Goal: Transaction & Acquisition: Download file/media

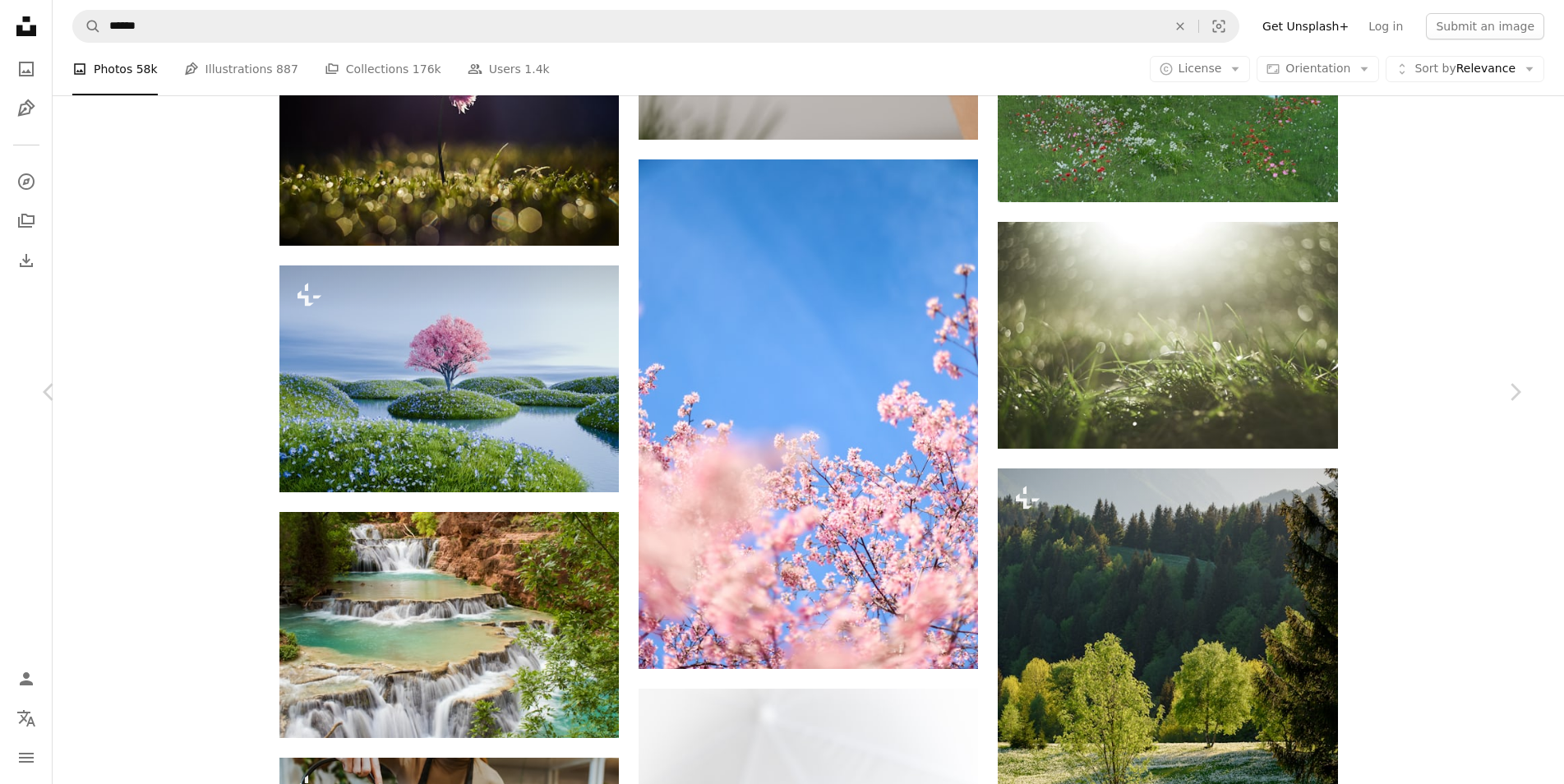
scroll to position [47857, 0]
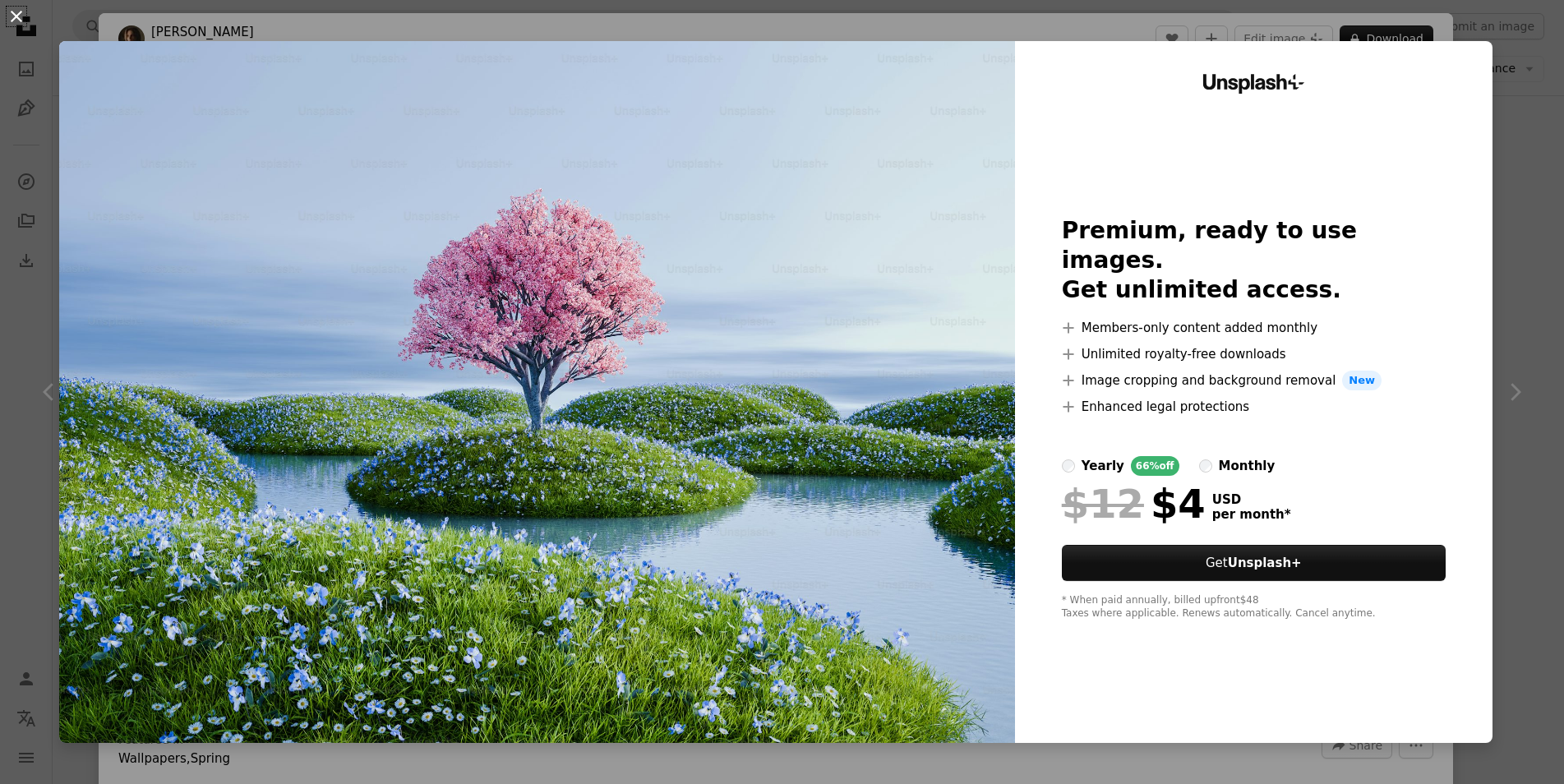
click at [15, 17] on button "An X shape" at bounding box center [16, 16] width 20 height 20
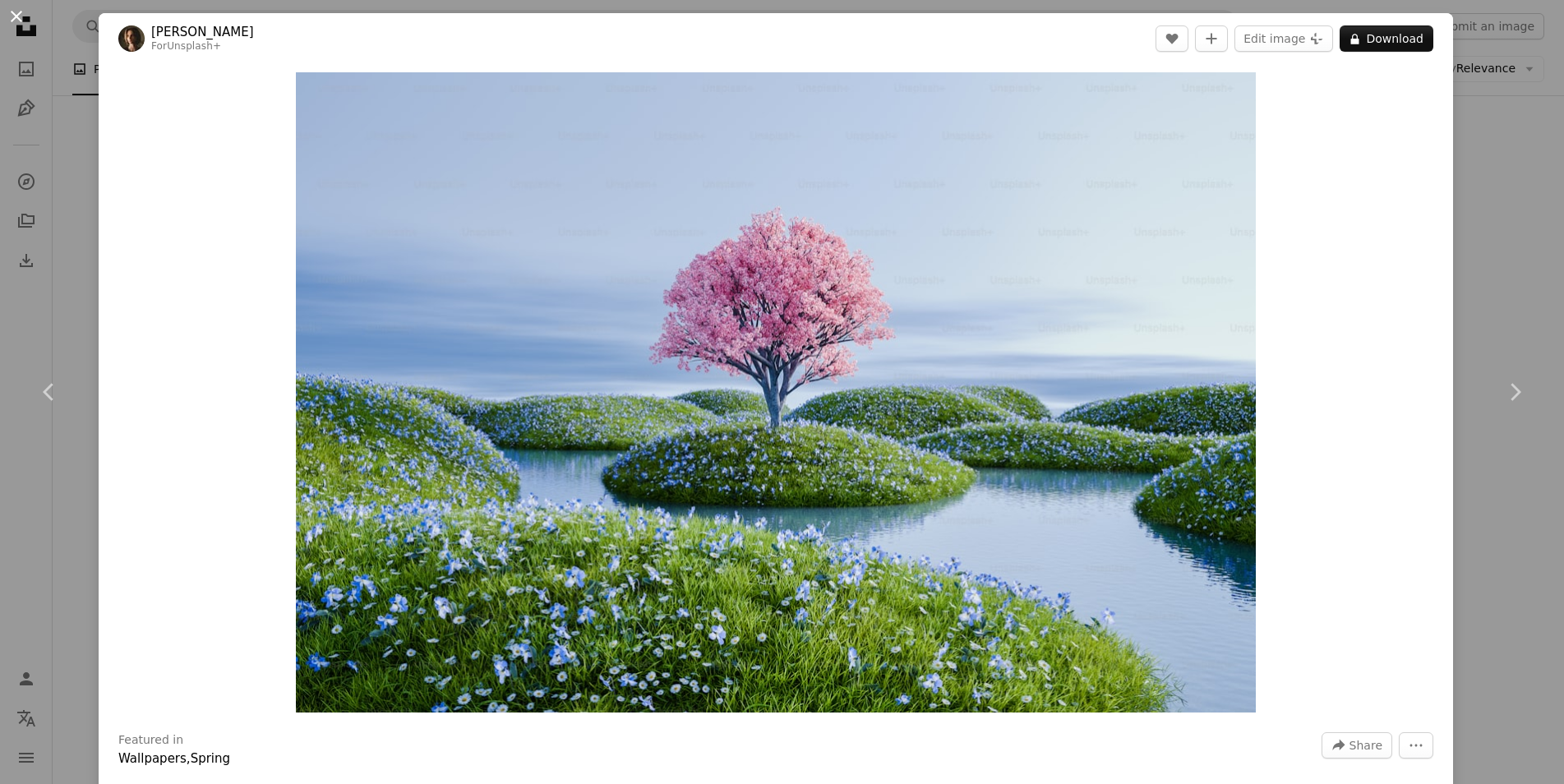
click at [15, 18] on button "An X shape" at bounding box center [16, 16] width 20 height 20
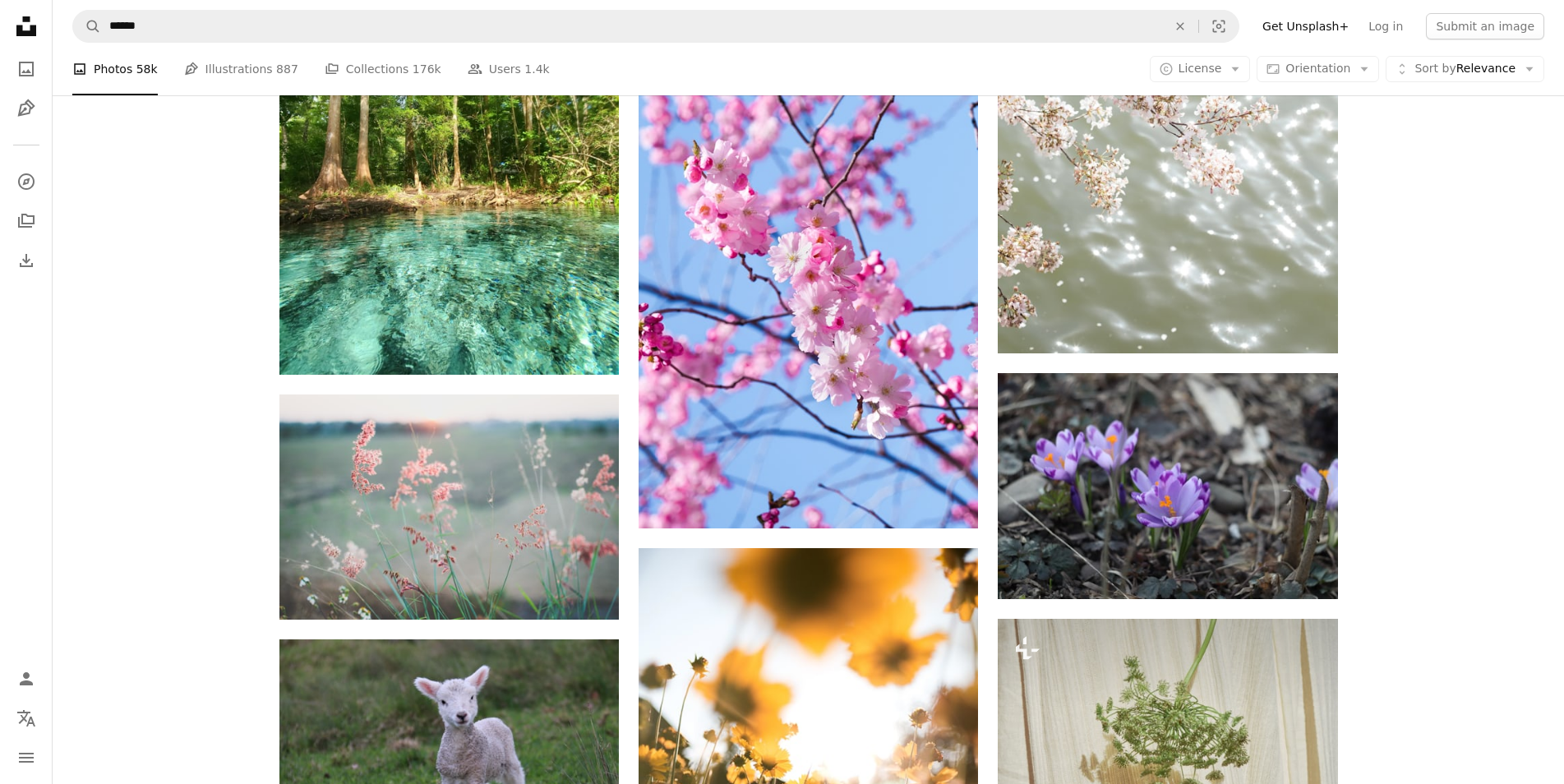
scroll to position [75184, 0]
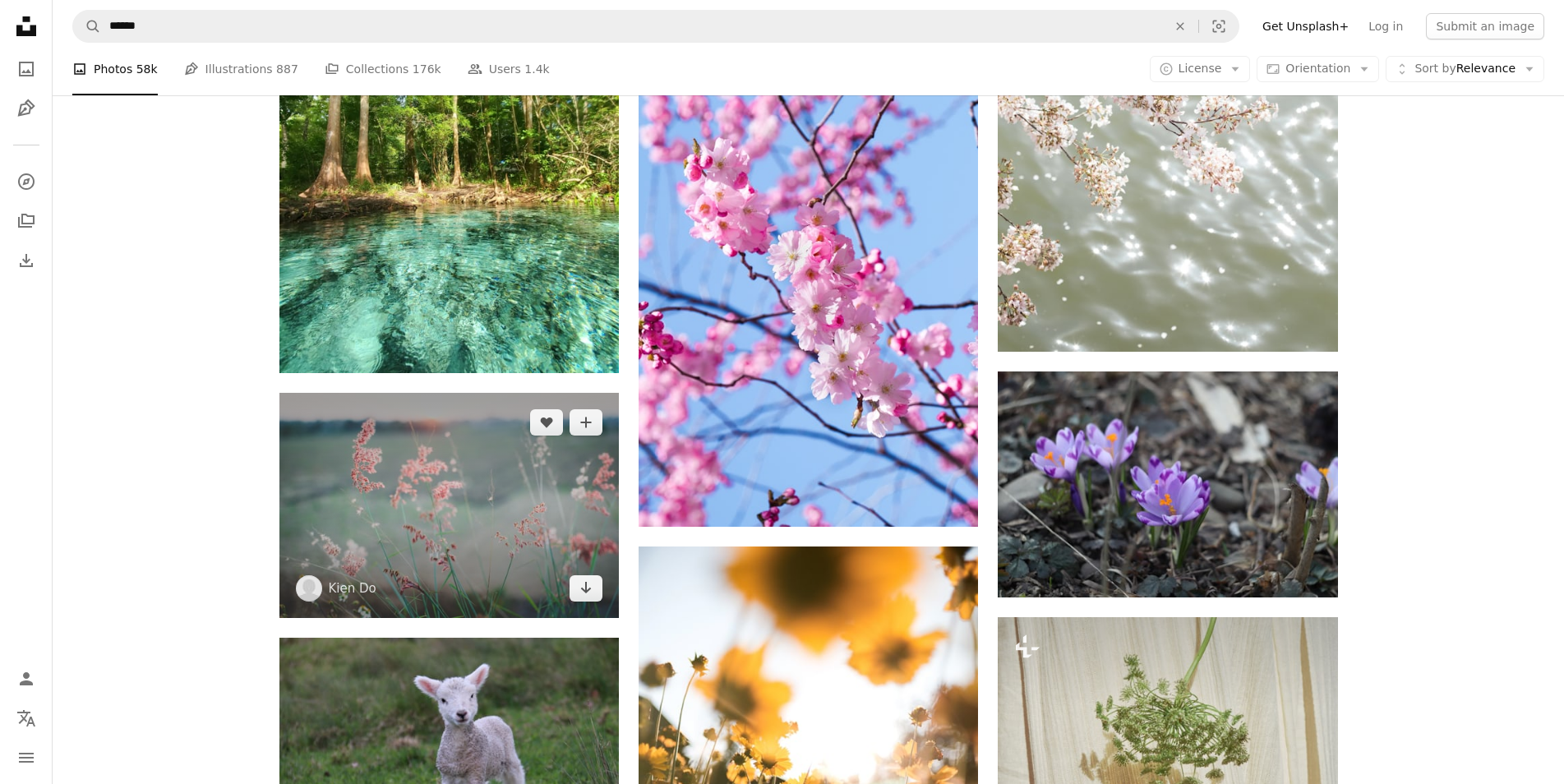
click at [492, 531] on img at bounding box center [449, 505] width 340 height 226
click at [424, 509] on img at bounding box center [449, 505] width 340 height 226
click at [502, 496] on img at bounding box center [449, 505] width 340 height 226
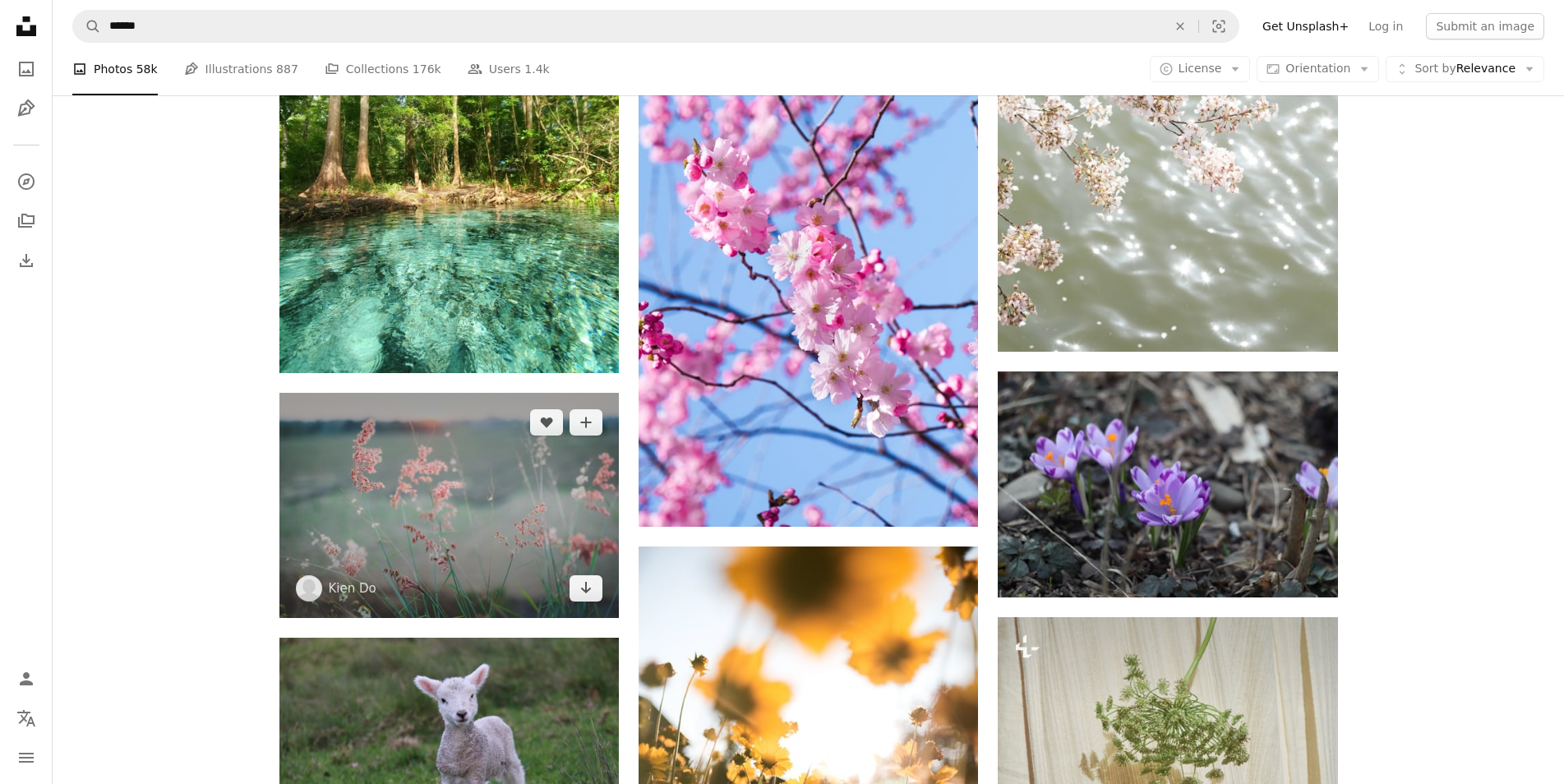
click at [502, 496] on img at bounding box center [449, 505] width 340 height 226
click at [579, 583] on icon "Arrow pointing down" at bounding box center [585, 587] width 13 height 20
